Goal: Task Accomplishment & Management: Use online tool/utility

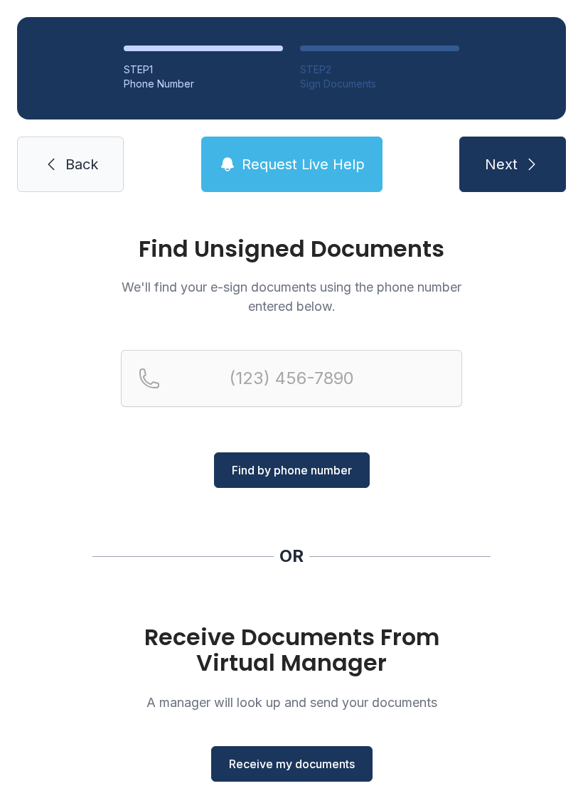
click at [323, 762] on span "Receive my documents" at bounding box center [292, 763] width 126 height 17
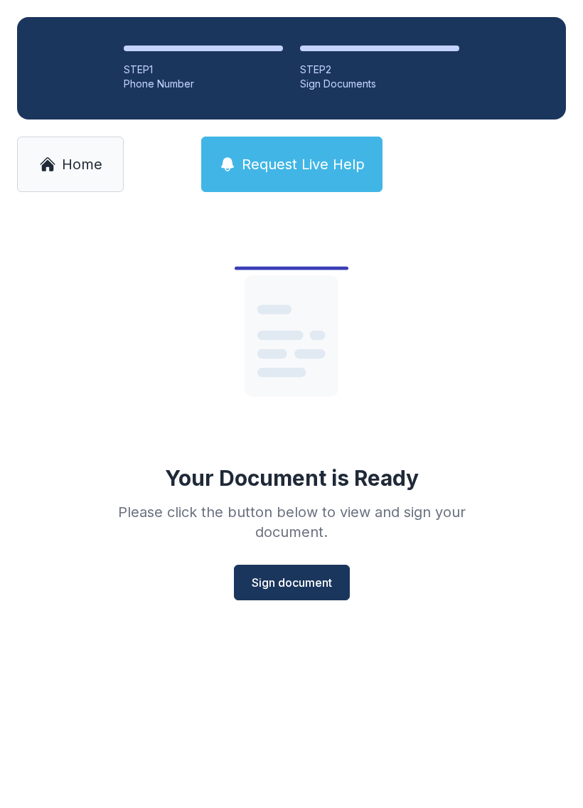
click at [294, 586] on span "Sign document" at bounding box center [292, 582] width 80 height 17
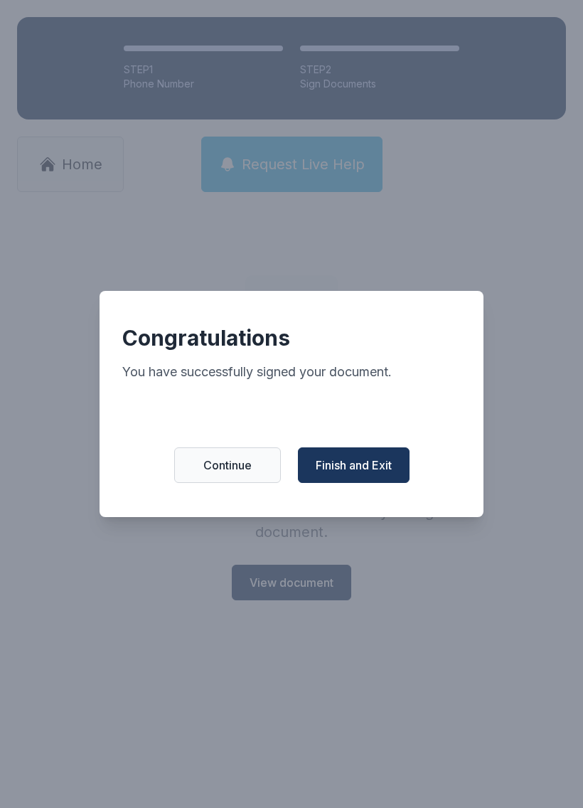
click at [370, 467] on span "Finish and Exit" at bounding box center [354, 464] width 76 height 17
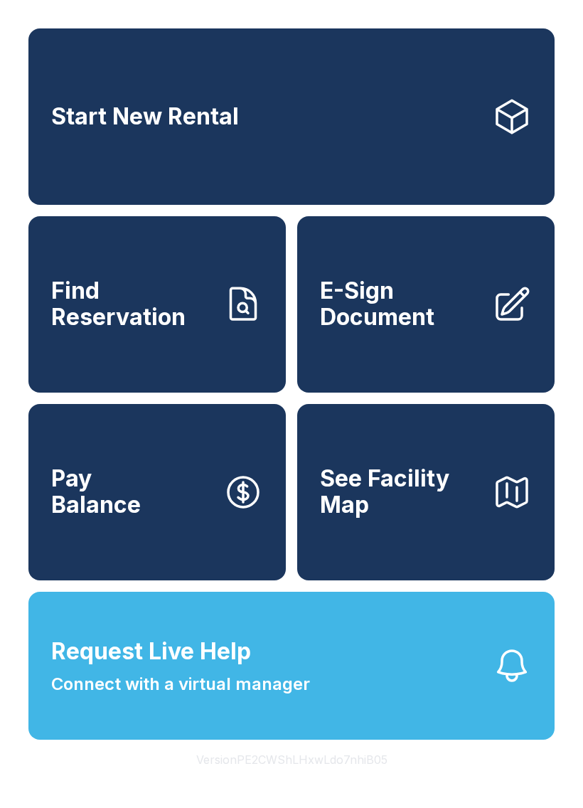
click at [150, 518] on link "Pay Balance" at bounding box center [156, 492] width 257 height 176
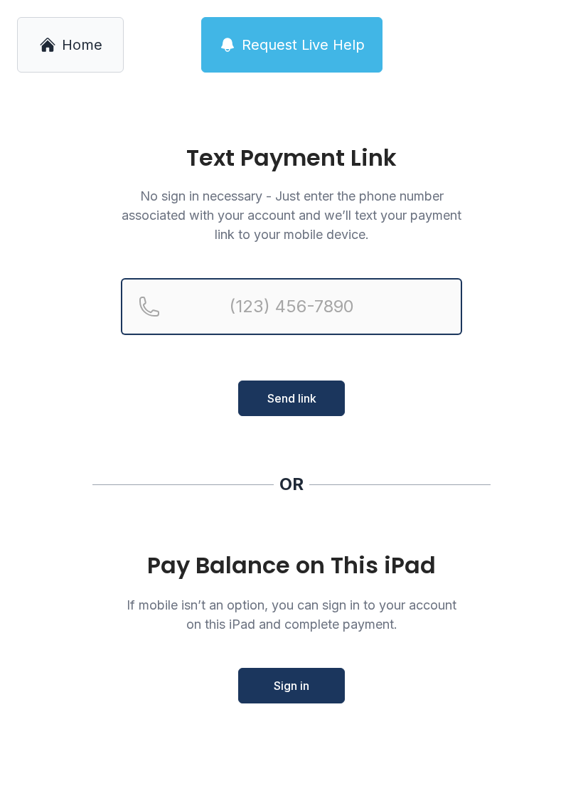
click at [248, 297] on input "Reservation phone number" at bounding box center [291, 306] width 341 height 57
type input "(770) 8"
